Goal: Task Accomplishment & Management: Use online tool/utility

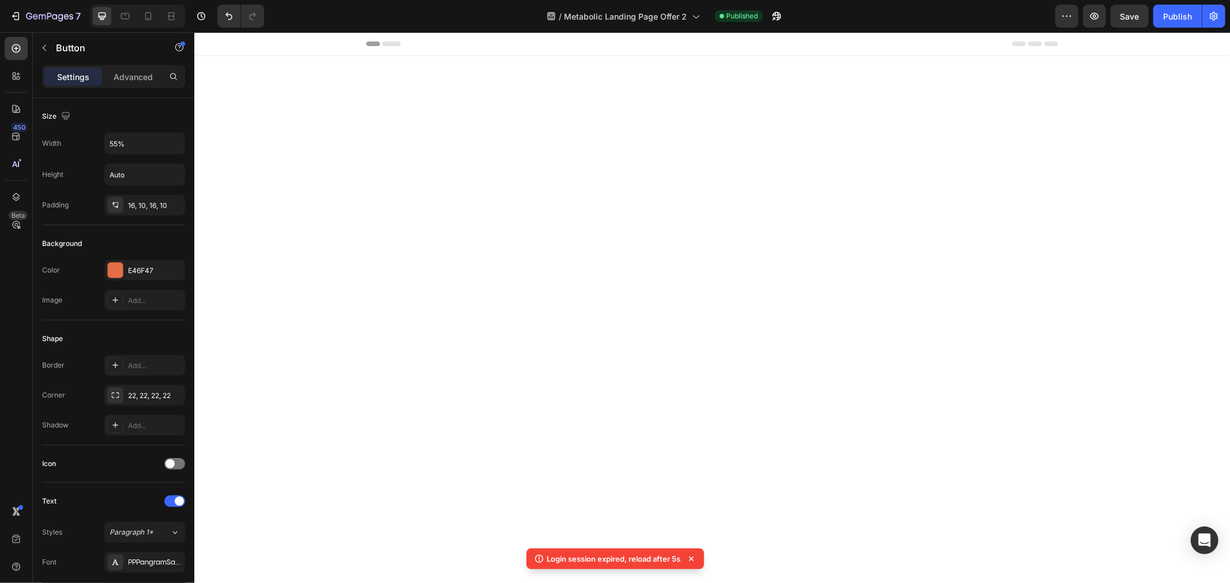
scroll to position [2882, 0]
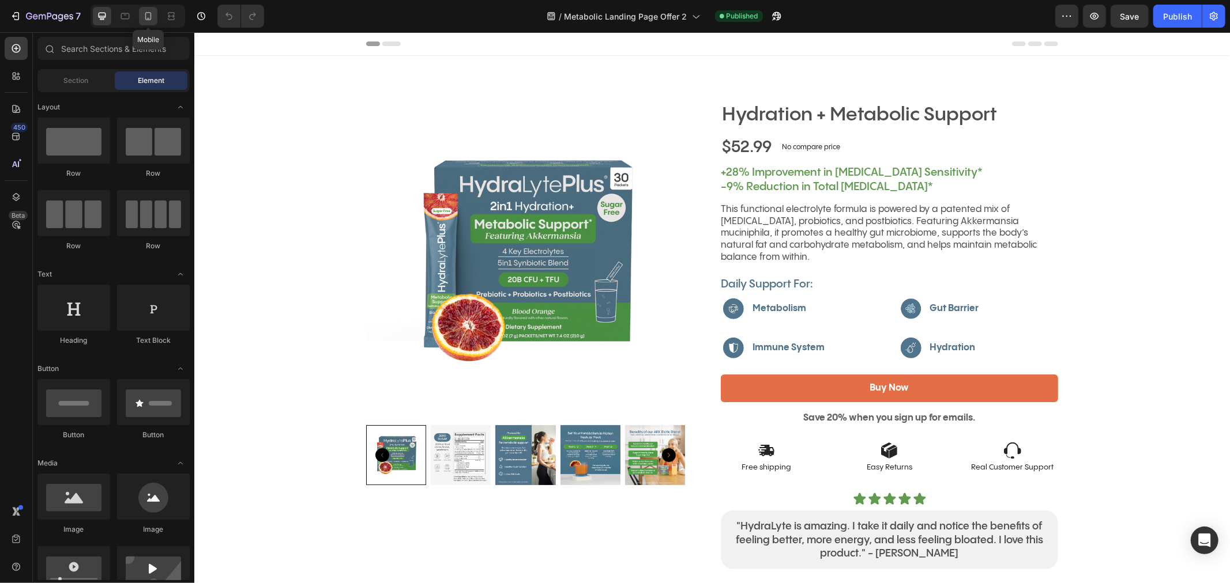
click at [152, 13] on icon at bounding box center [148, 16] width 12 height 12
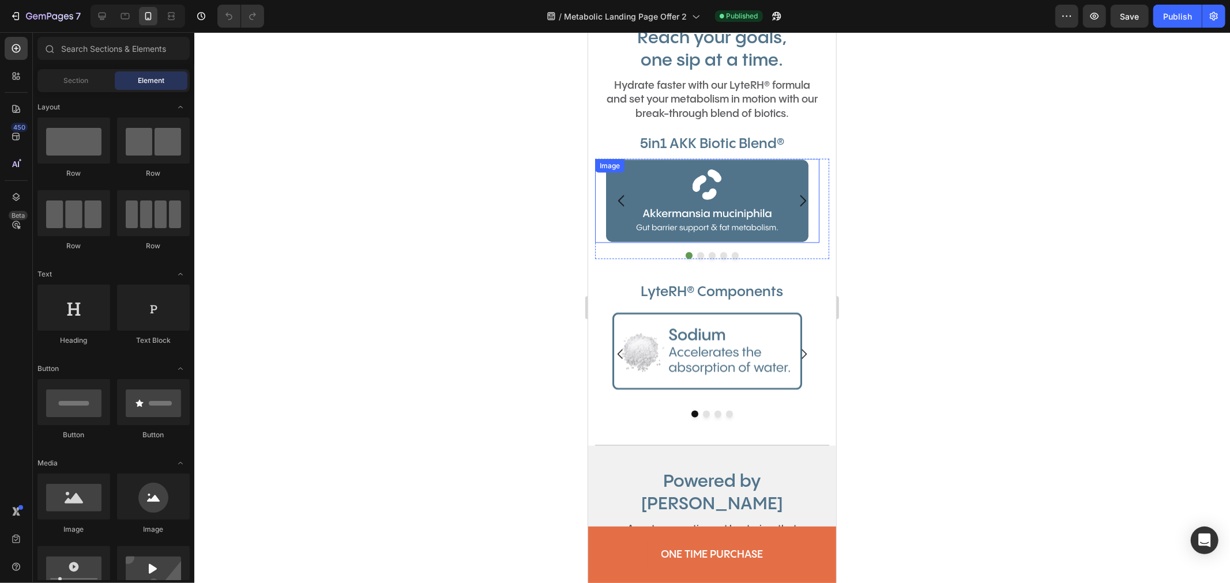
scroll to position [1345, 0]
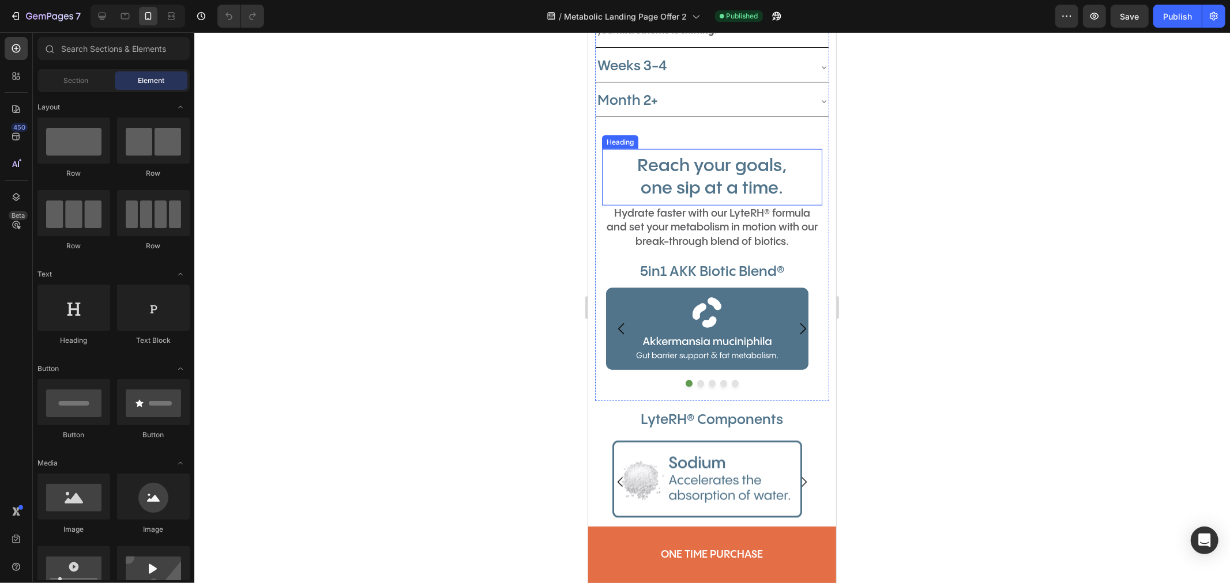
click at [804, 190] on h2 "Reach your goals, one sip at a time." at bounding box center [711, 176] width 220 height 47
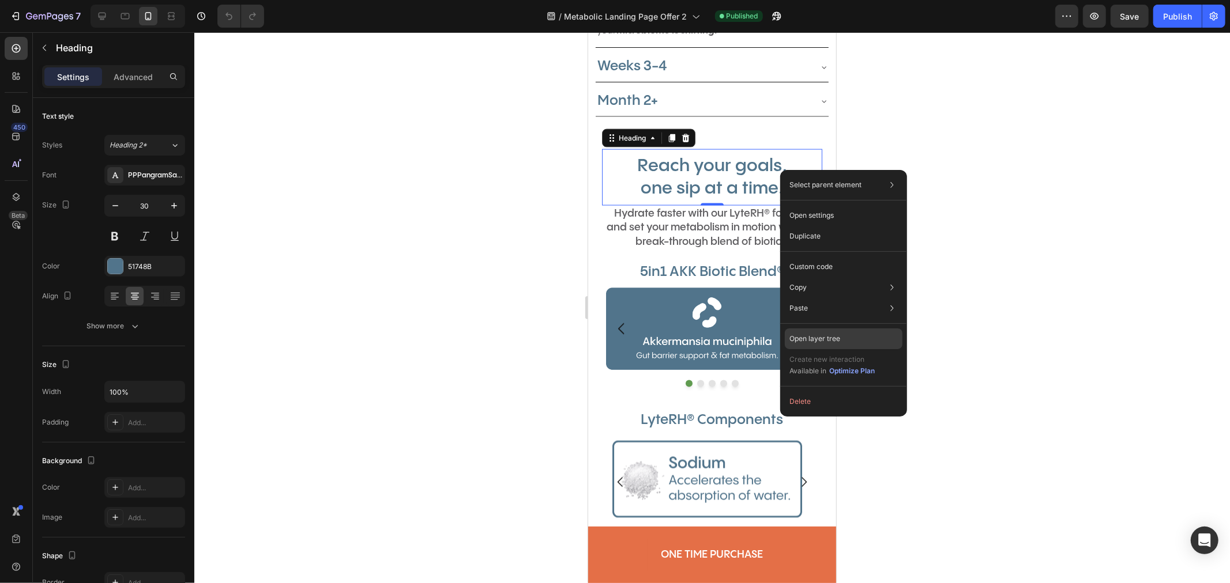
click at [836, 335] on p "Open layer tree" at bounding box center [814, 339] width 51 height 10
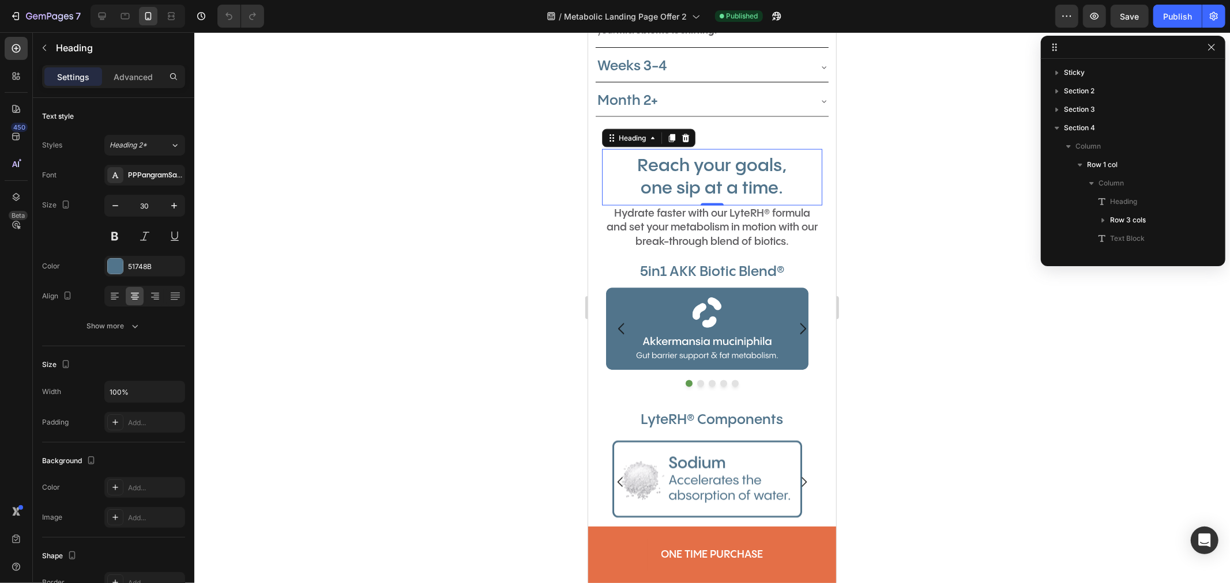
scroll to position [199, 0]
click at [1213, 150] on icon "button" at bounding box center [1213, 149] width 1 height 1
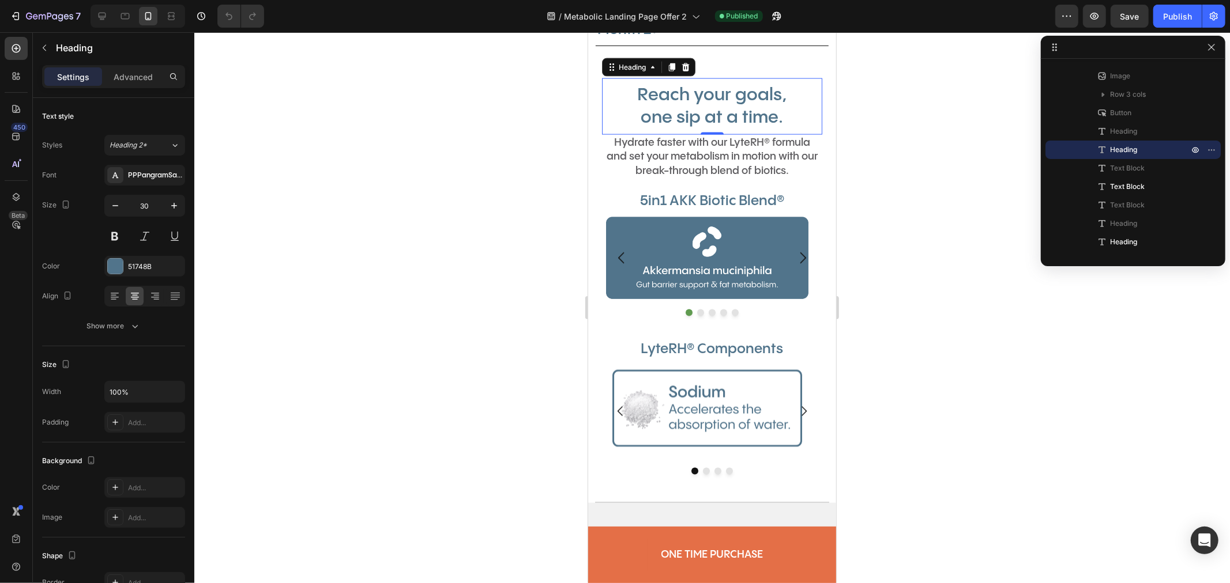
scroll to position [1281, 0]
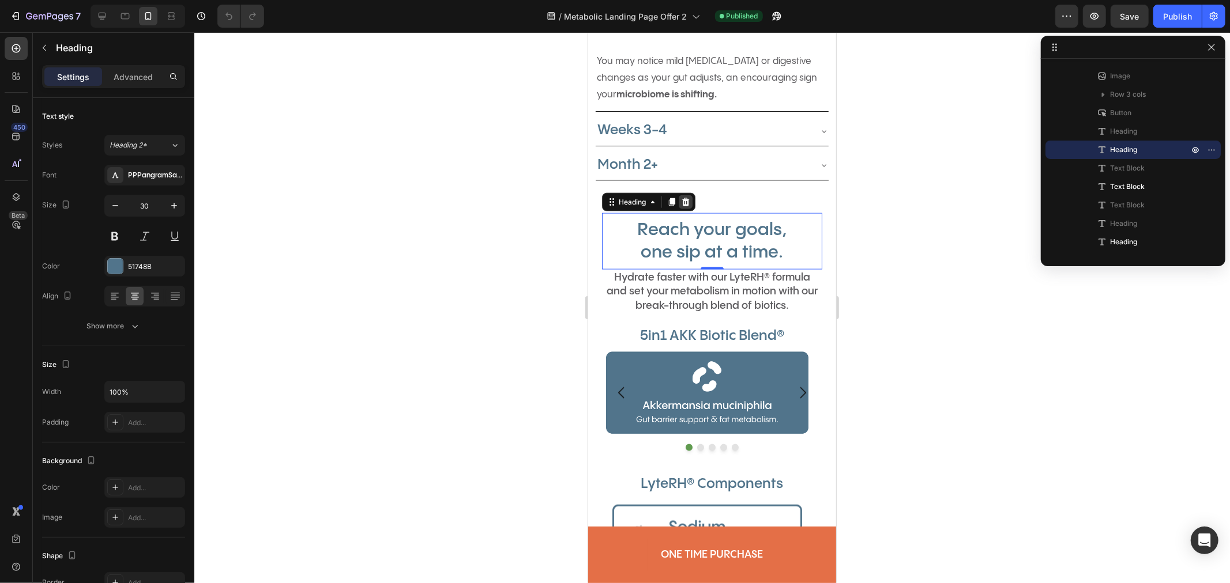
click at [687, 200] on icon at bounding box center [684, 201] width 7 height 8
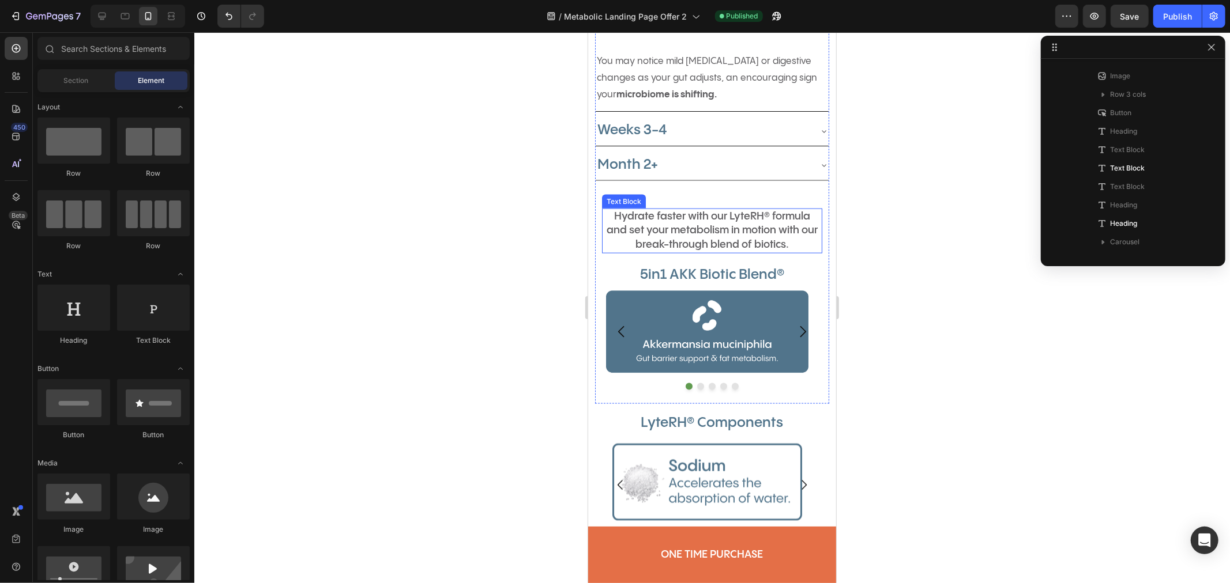
click at [702, 246] on span "Hydrate faster with our LyteRH® formula and set your metabolism in motion with …" at bounding box center [711, 230] width 211 height 40
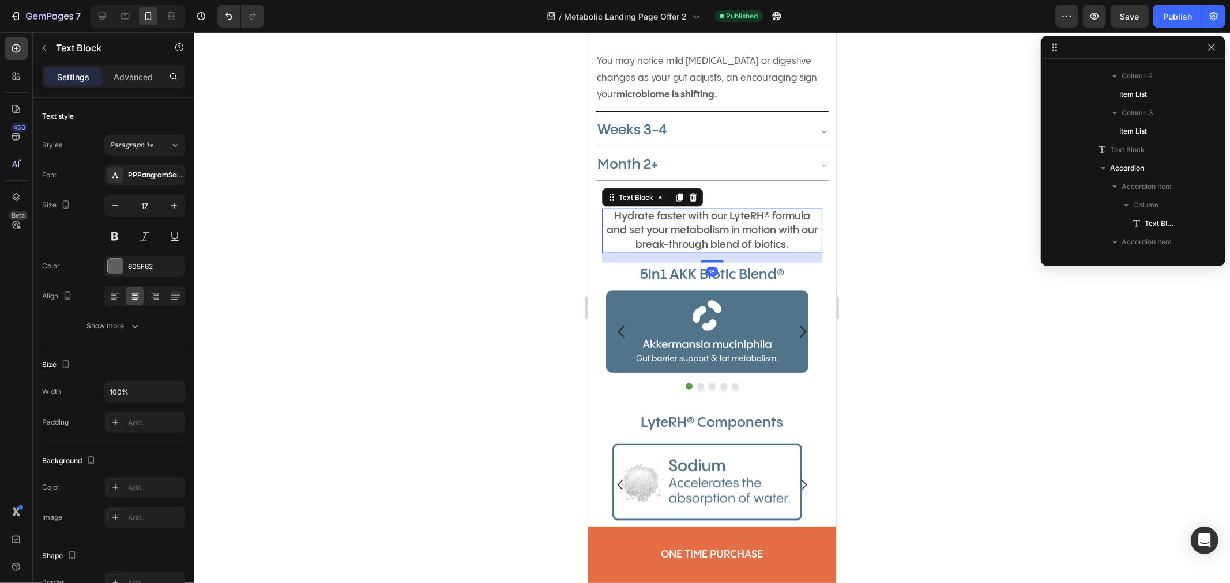
scroll to position [495, 0]
click at [697, 204] on div at bounding box center [692, 197] width 14 height 14
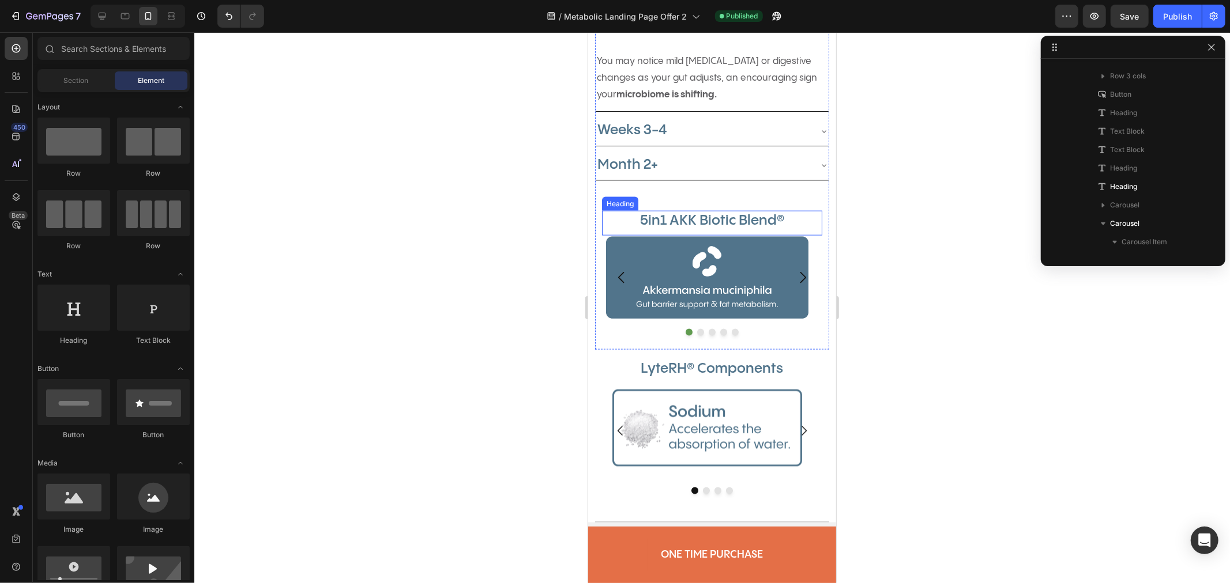
click at [696, 217] on h2 "5in1 AKK Biotic Blend®" at bounding box center [711, 220] width 220 height 20
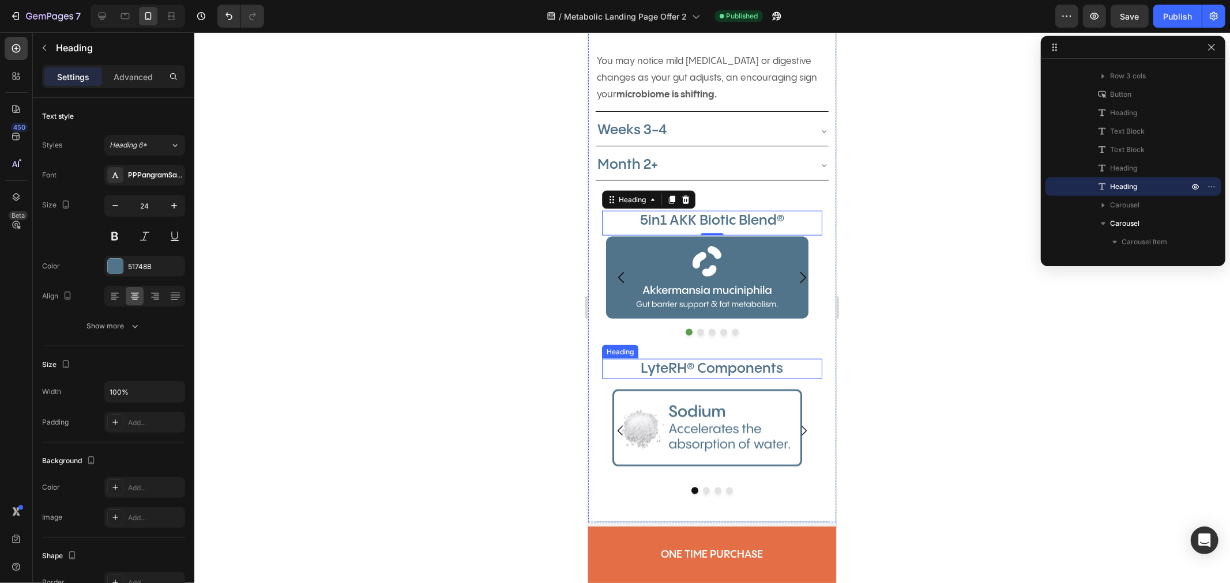
click at [753, 369] on h2 "LyteRH® Components" at bounding box center [711, 369] width 220 height 20
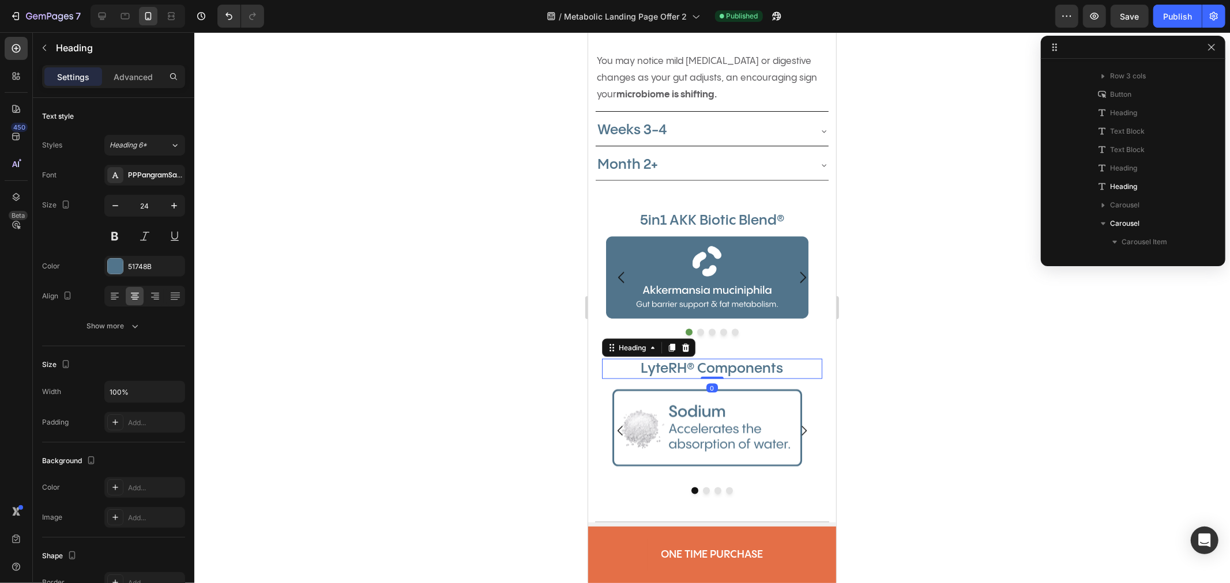
scroll to position [790, 0]
click at [690, 349] on div at bounding box center [685, 348] width 14 height 14
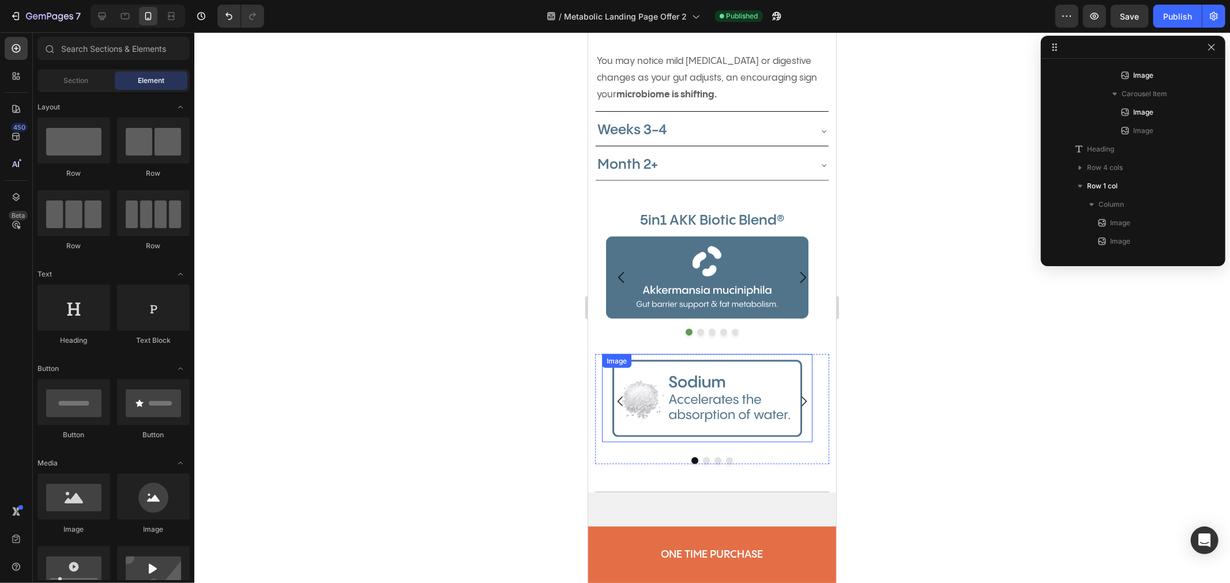
click at [760, 372] on img at bounding box center [707, 398] width 190 height 89
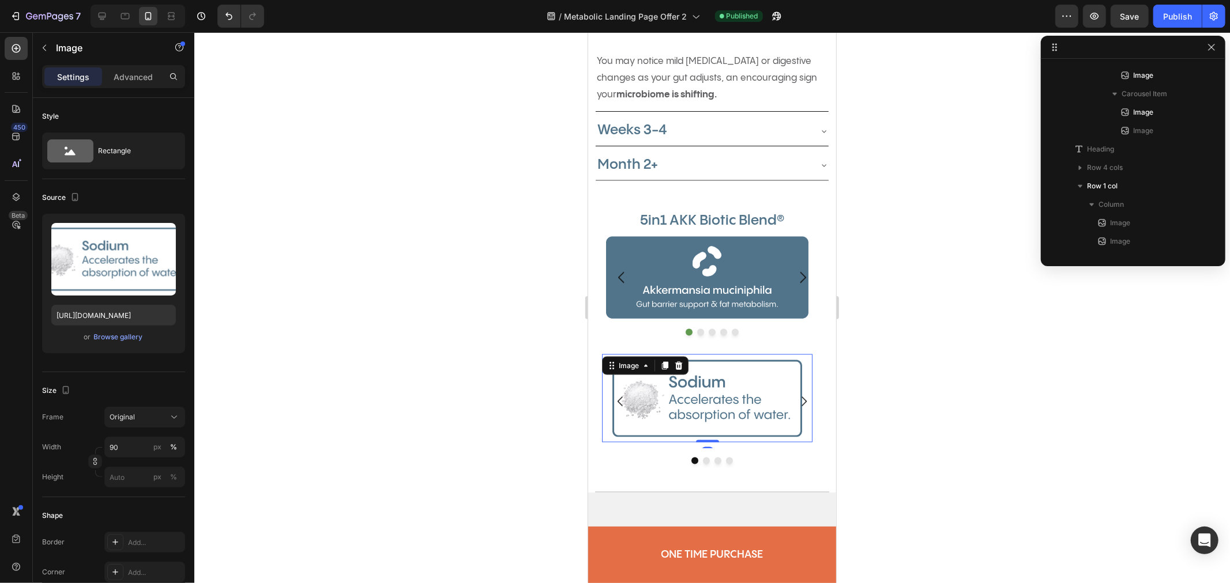
scroll to position [937, 0]
click at [676, 367] on icon at bounding box center [677, 365] width 7 height 8
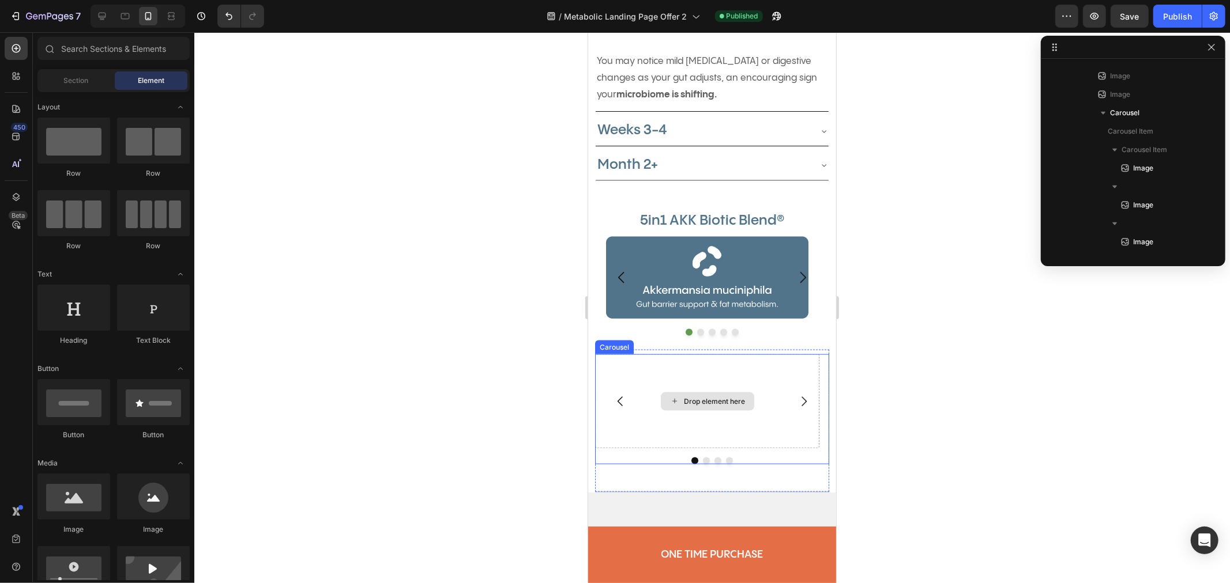
click at [770, 377] on div "Drop element here" at bounding box center [706, 401] width 224 height 95
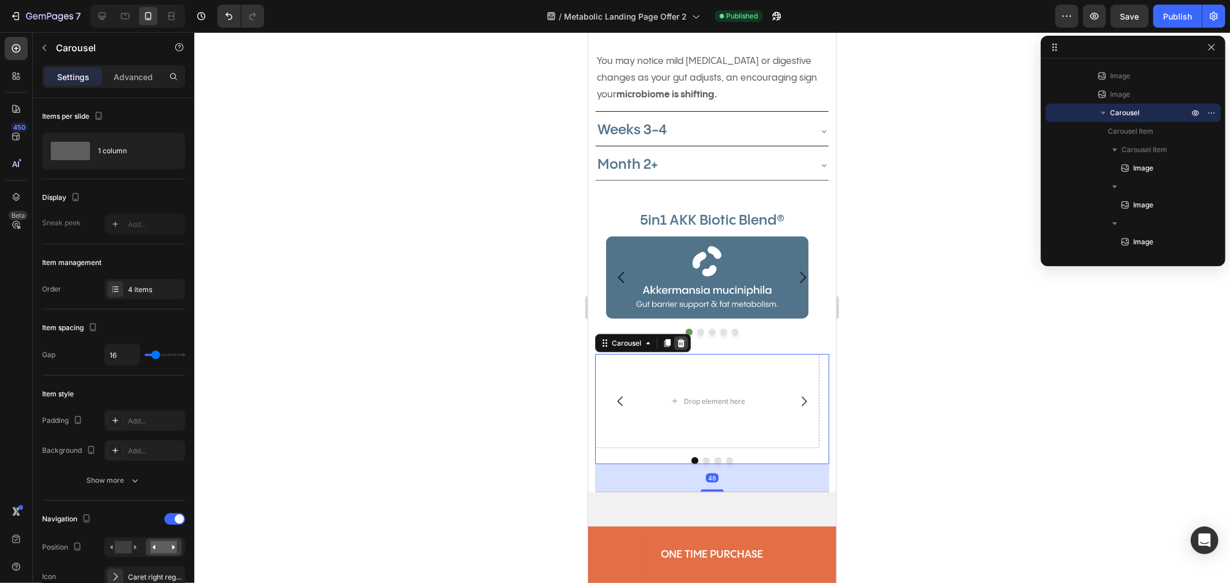
click at [679, 347] on icon at bounding box center [680, 343] width 7 height 8
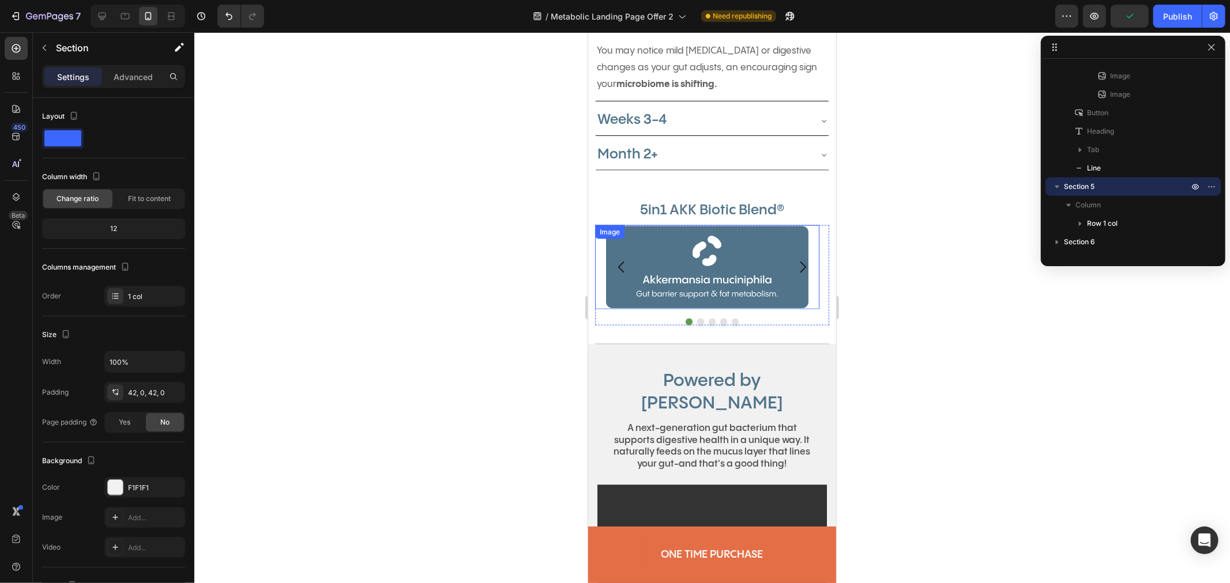
scroll to position [1217, 0]
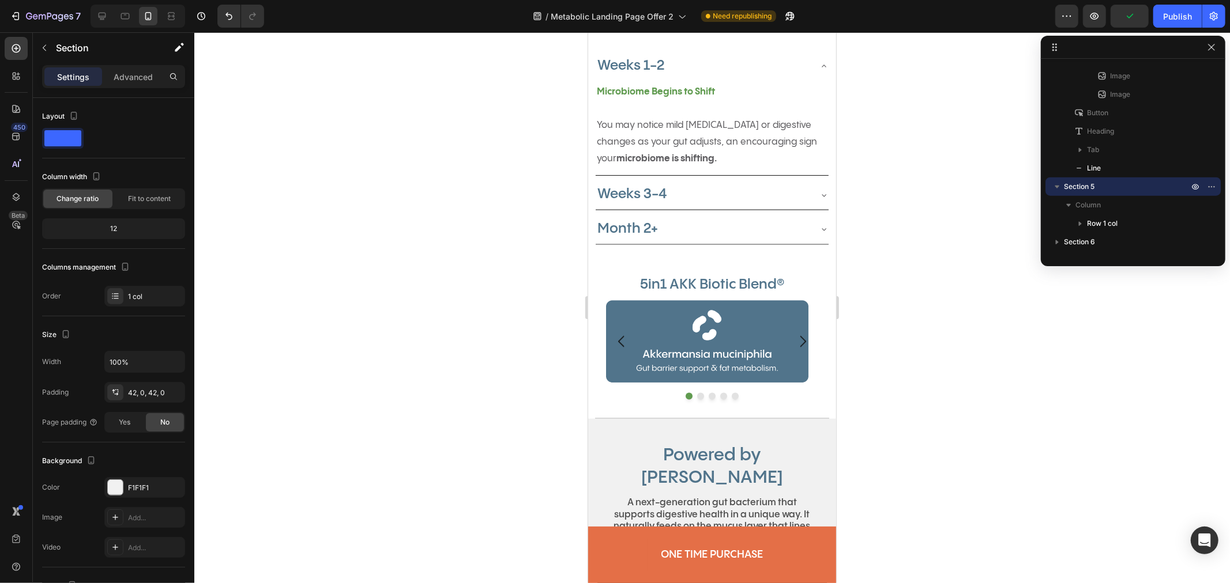
click at [359, 346] on div at bounding box center [711, 307] width 1035 height 551
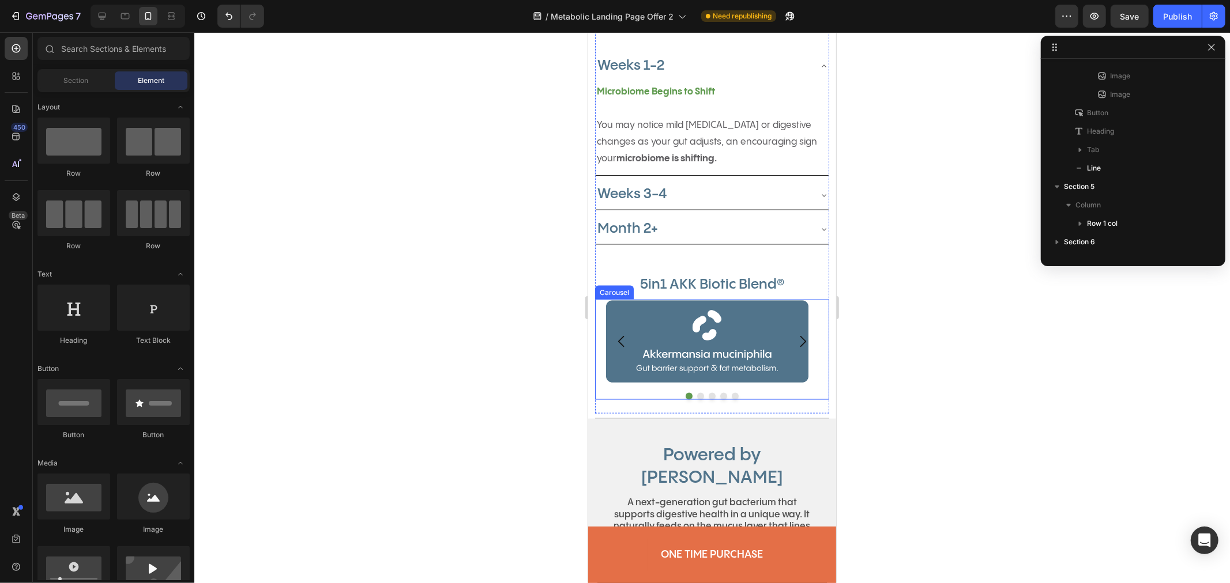
click at [794, 342] on icon "Carousel Next Arrow" at bounding box center [802, 341] width 16 height 16
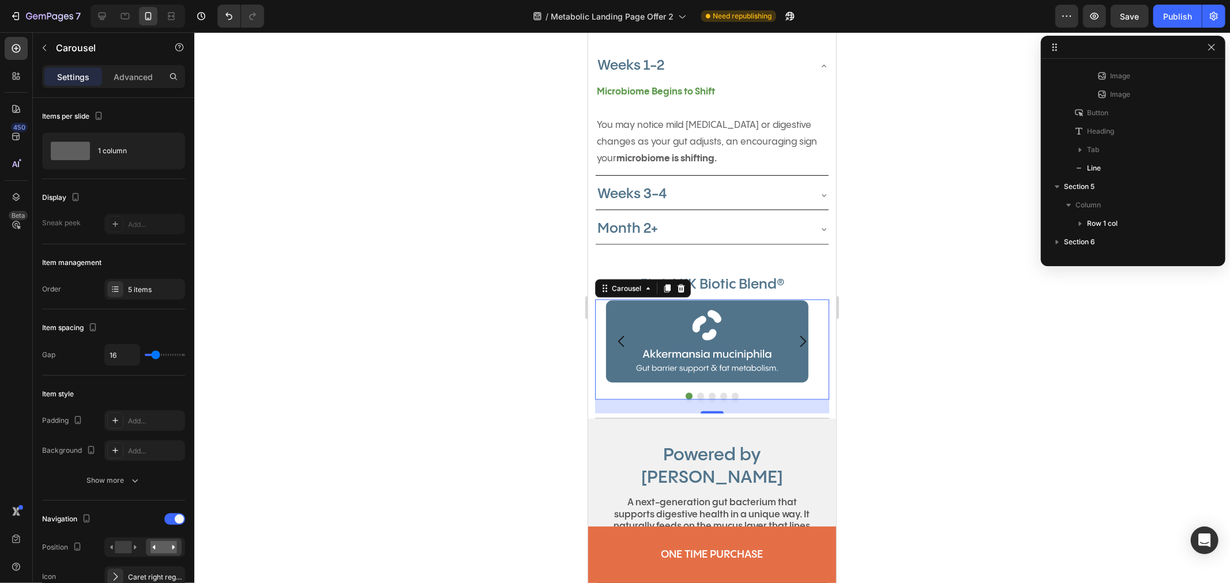
scroll to position [568, 0]
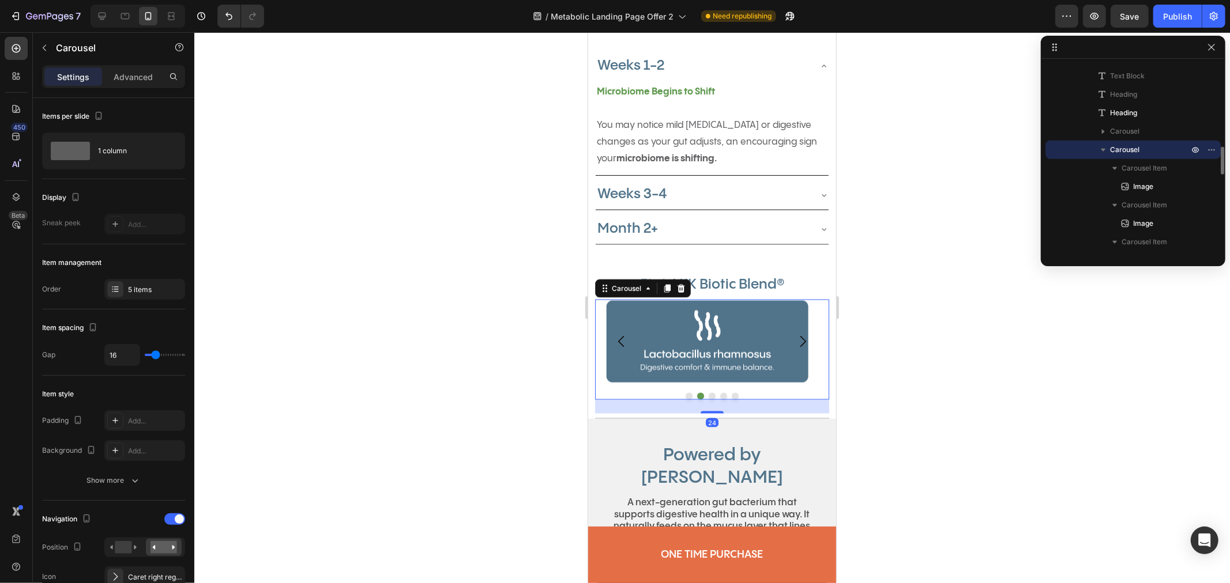
click at [794, 342] on icon "Carousel Next Arrow" at bounding box center [802, 341] width 16 height 16
click at [1124, 17] on span "Save" at bounding box center [1129, 17] width 19 height 10
click at [110, 21] on div at bounding box center [102, 16] width 18 height 18
type input "24"
type input "1200"
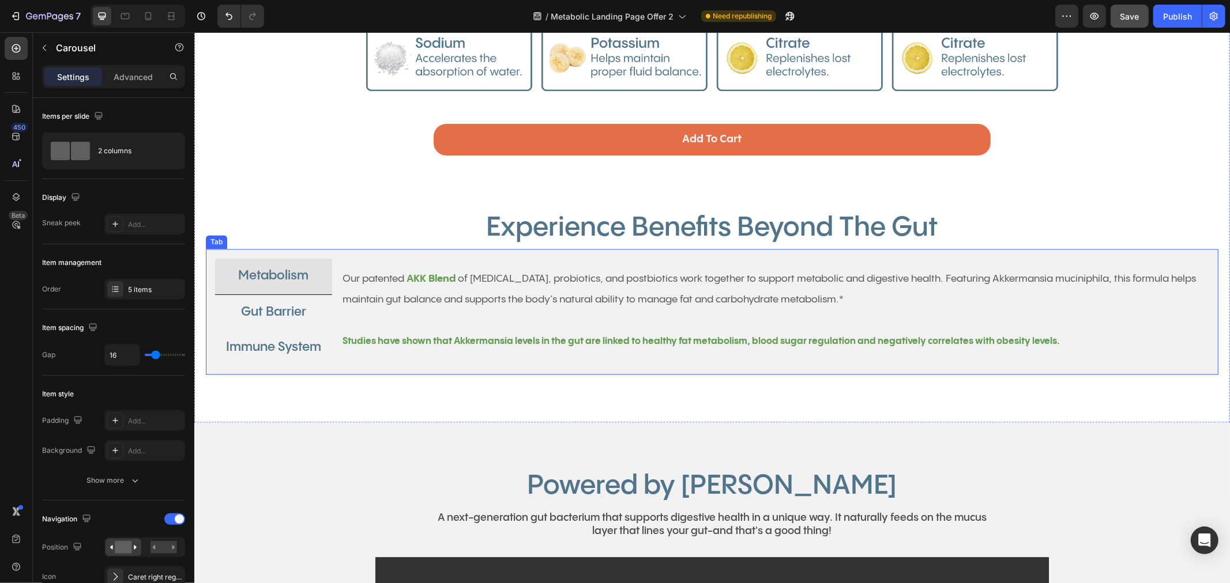
scroll to position [1881, 0]
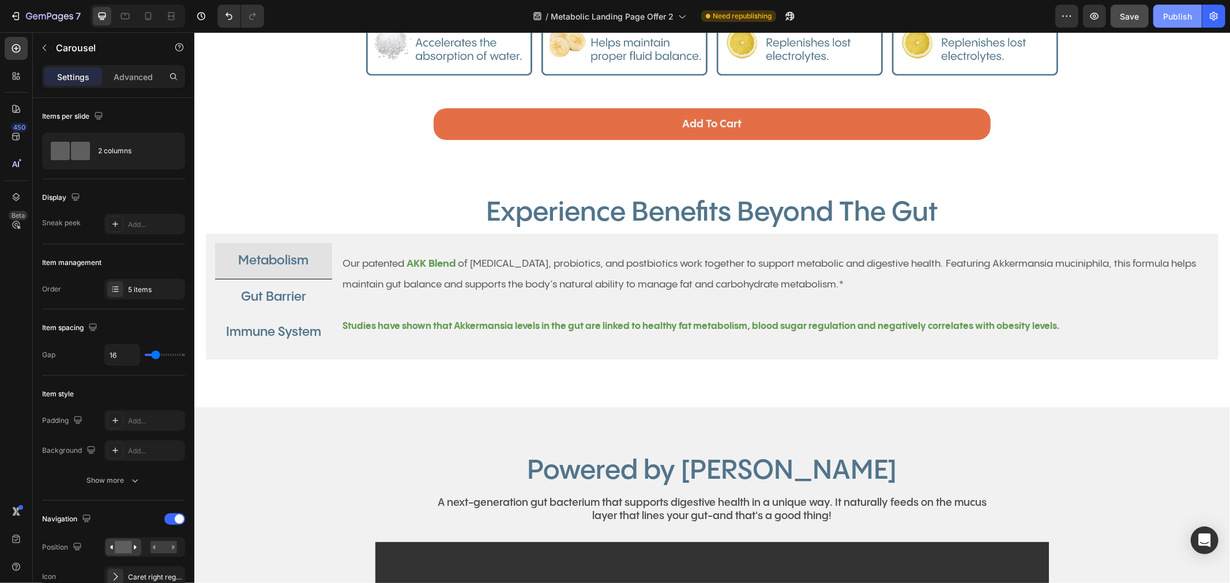
click at [1176, 20] on div "Publish" at bounding box center [1177, 16] width 29 height 12
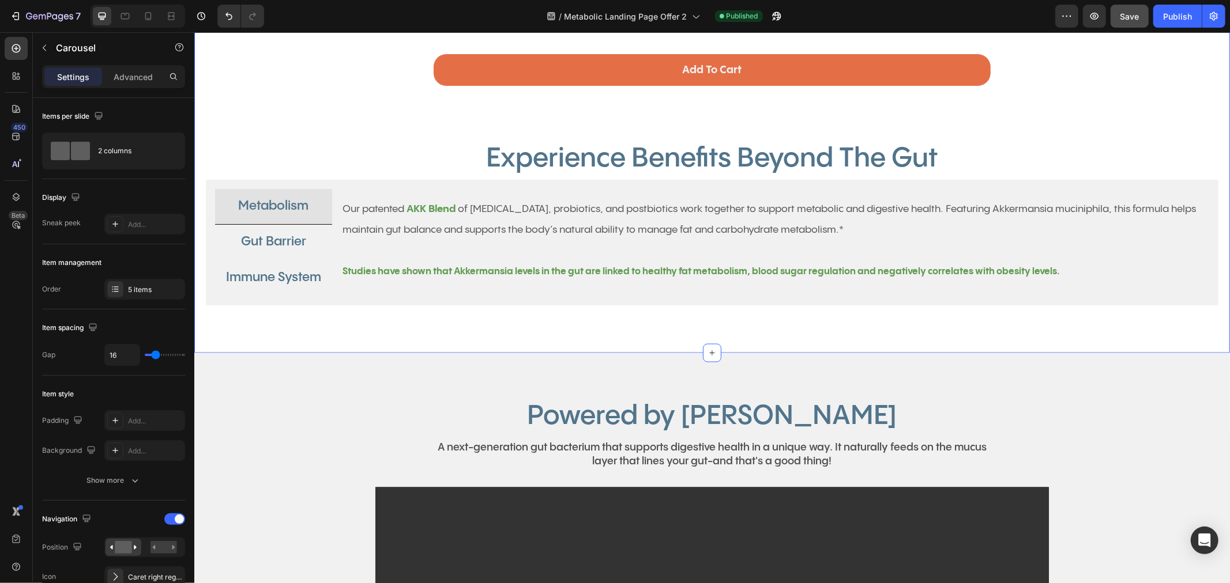
scroll to position [1753, 0]
